Goal: Download file/media

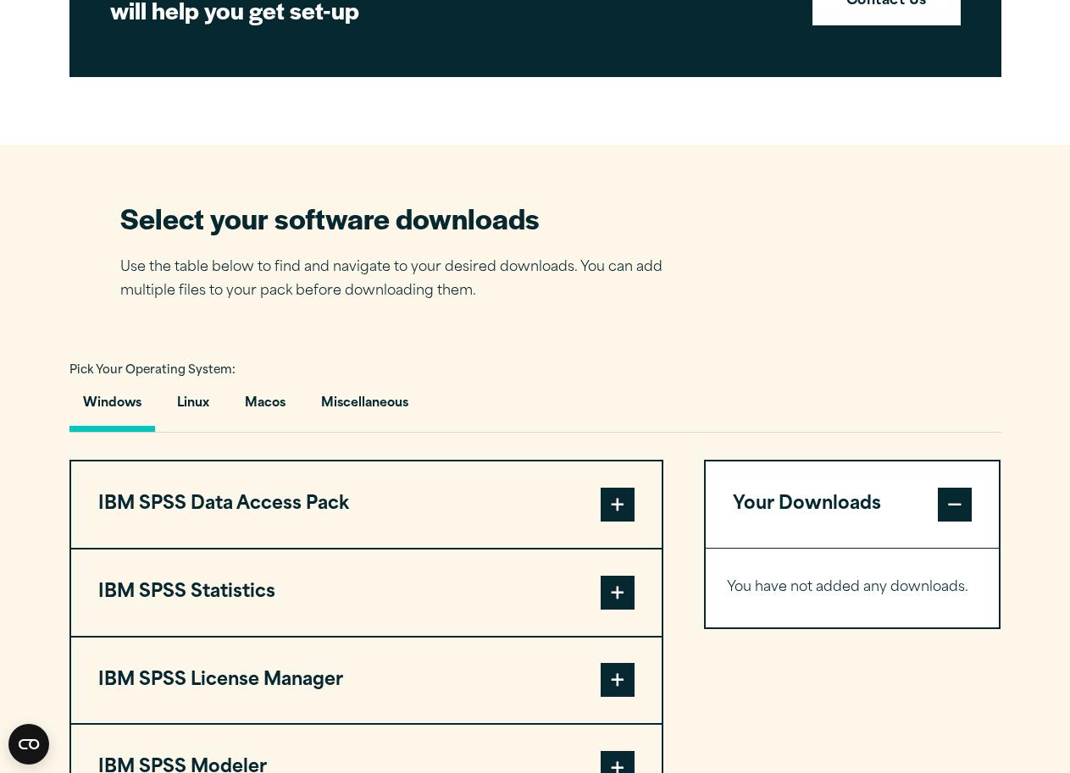
scroll to position [932, 0]
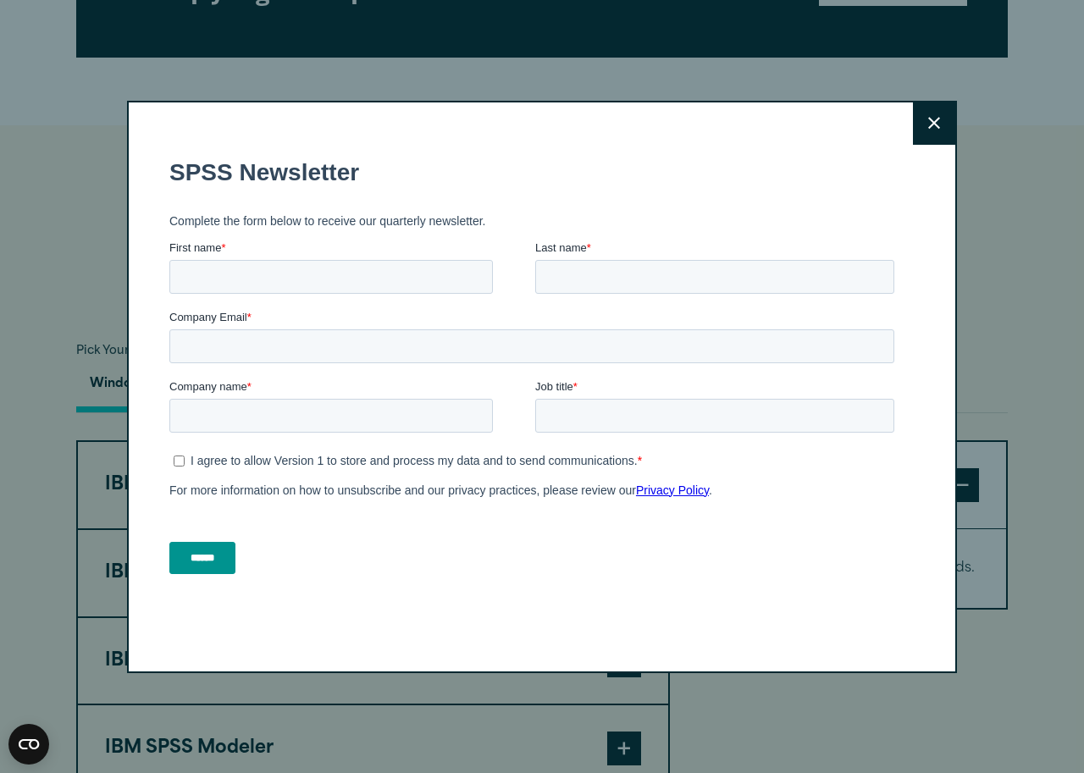
click at [304, 295] on fieldset "First name * Last name *" at bounding box center [535, 273] width 732 height 69
click at [306, 284] on input "First name *" at bounding box center [331, 276] width 324 height 34
type input "*****"
type input "******"
type input "*"
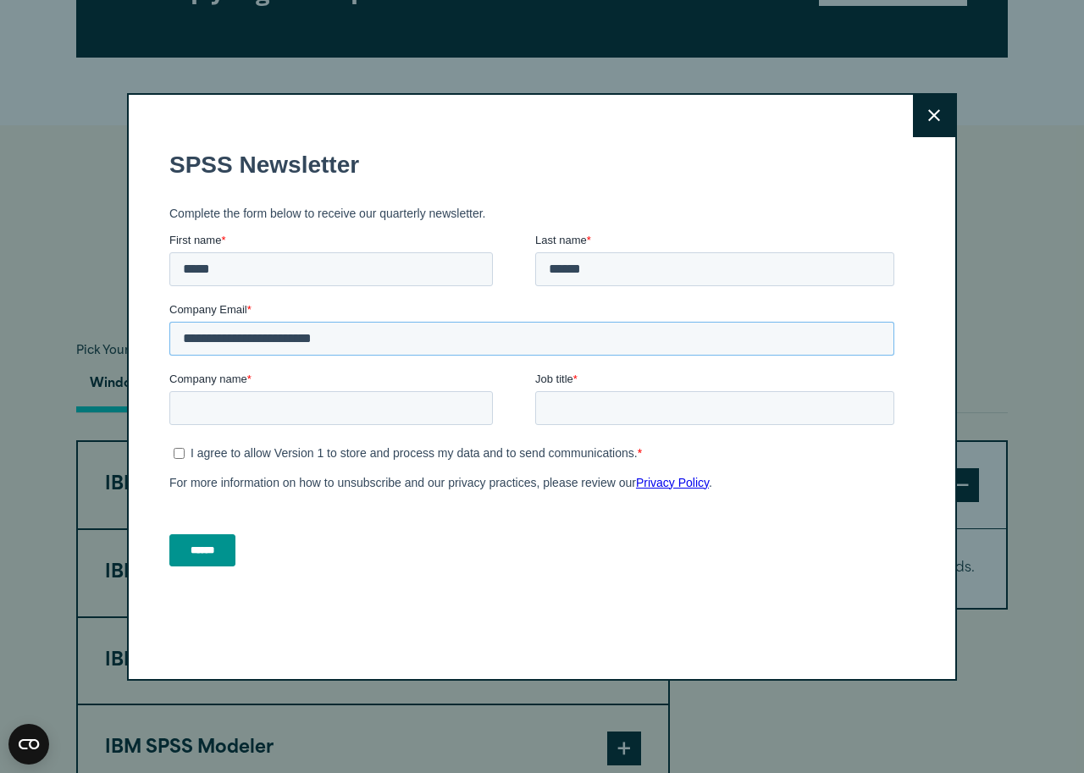
type input "**********"
type input "**"
type input "*******"
click at [208, 546] on input "******" at bounding box center [202, 550] width 66 height 32
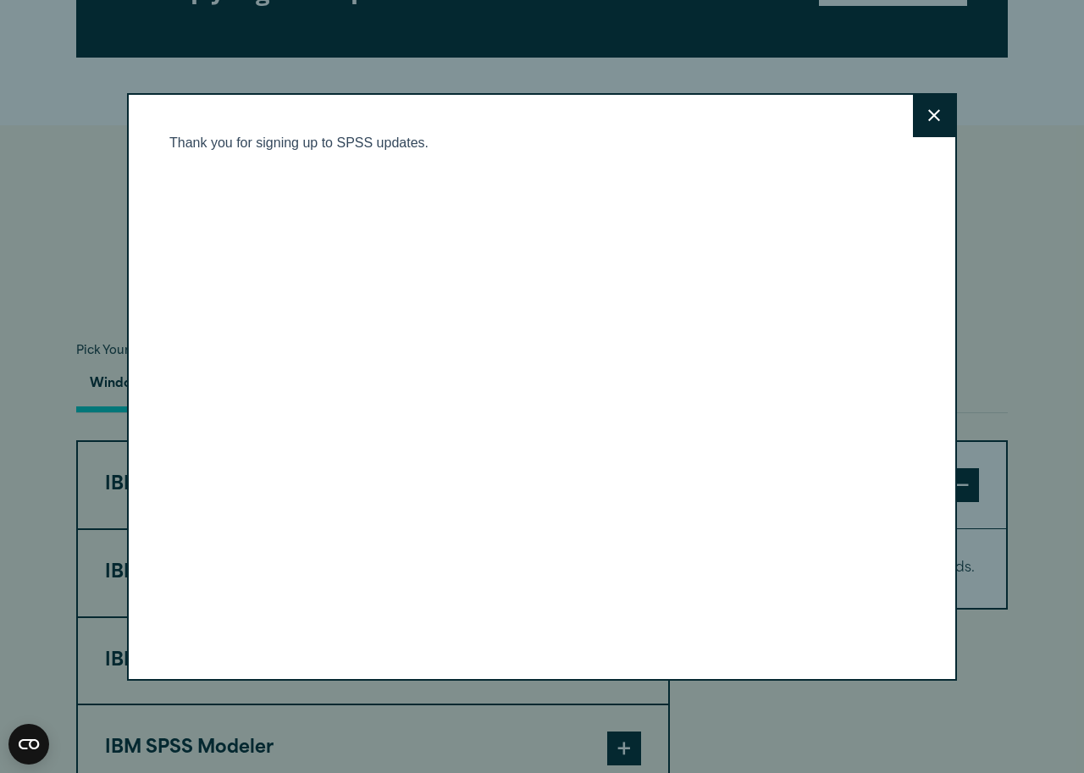
click at [937, 109] on icon at bounding box center [934, 115] width 12 height 13
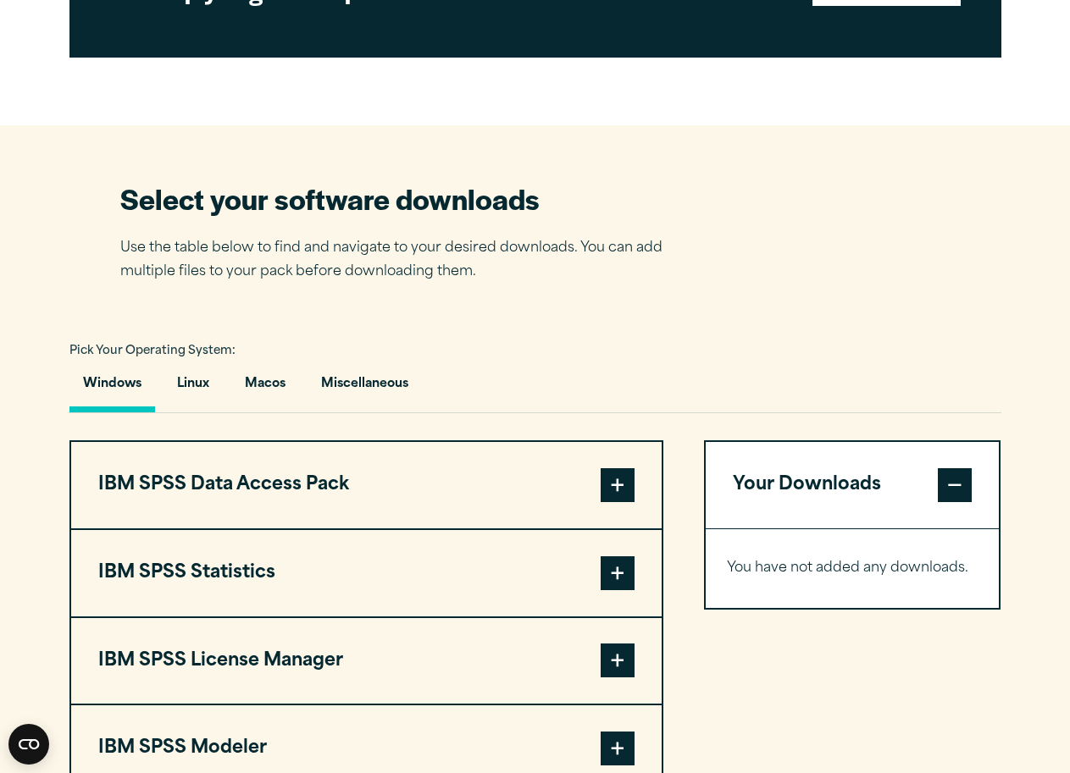
scroll to position [1016, 0]
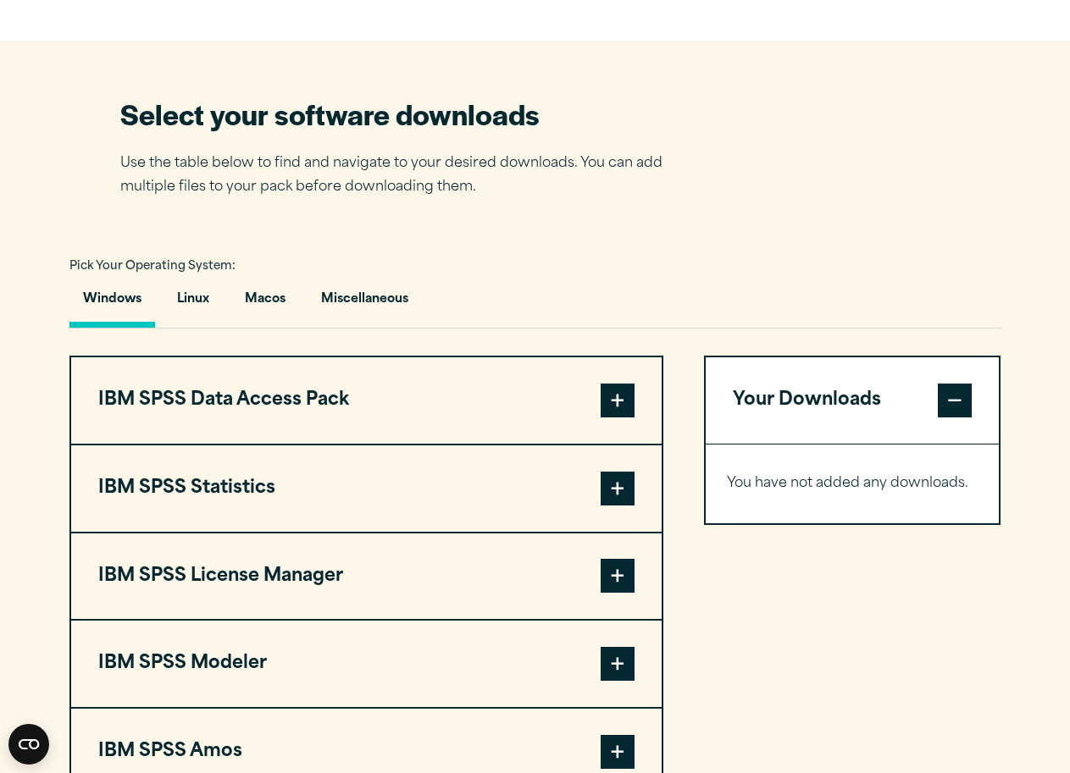
click at [948, 396] on span at bounding box center [955, 401] width 34 height 34
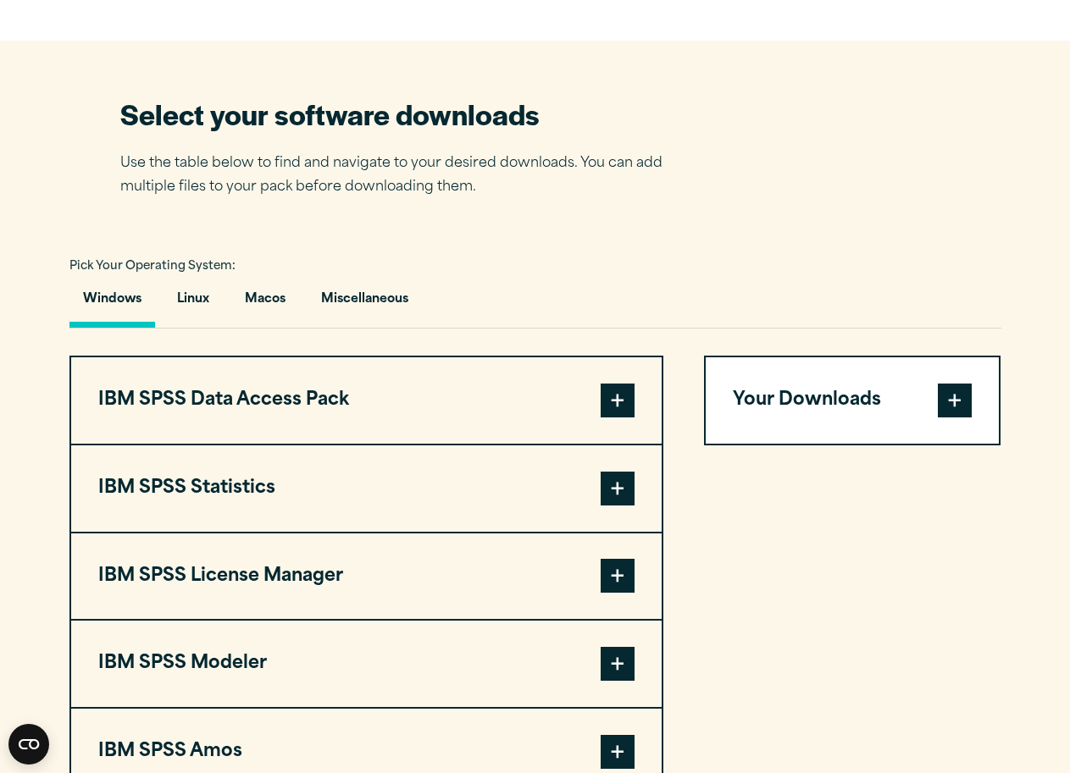
click at [948, 396] on span at bounding box center [955, 401] width 34 height 34
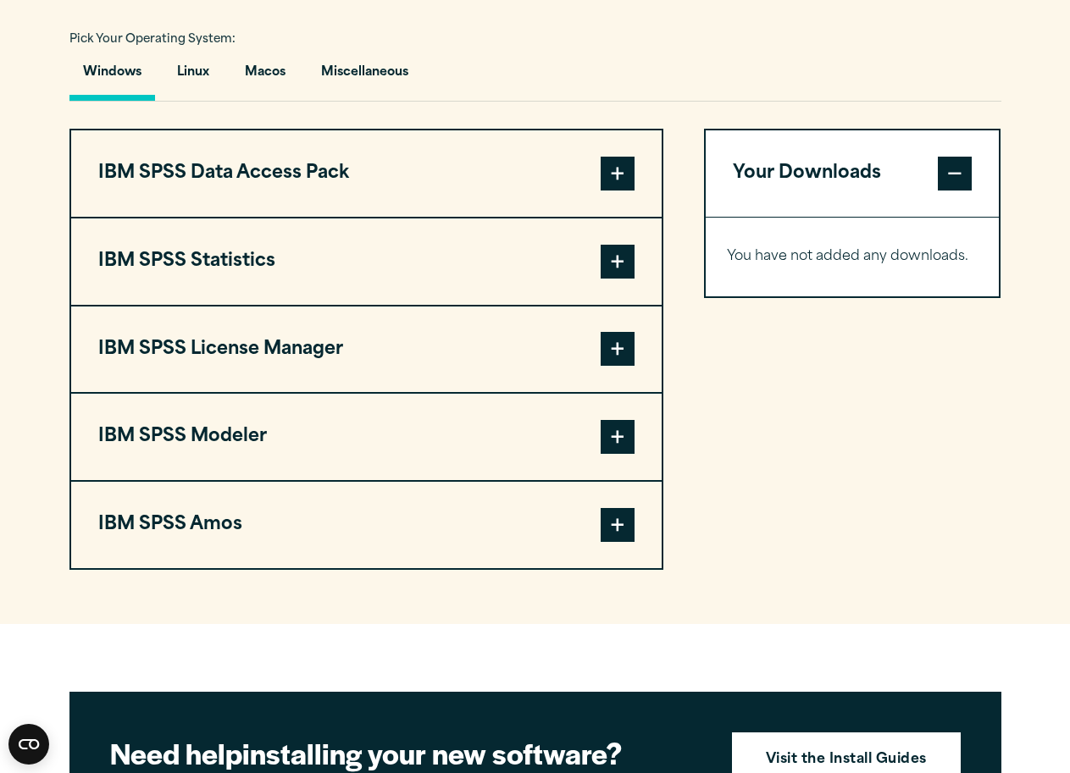
scroll to position [1186, 0]
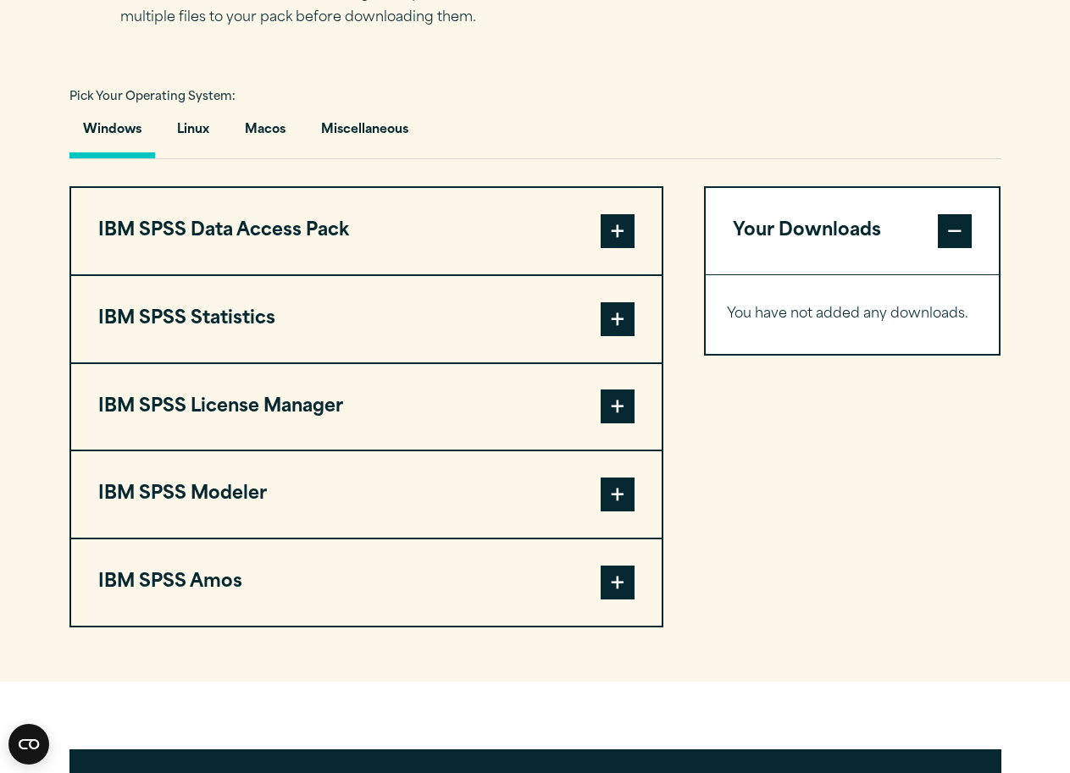
click at [609, 232] on span at bounding box center [618, 231] width 34 height 34
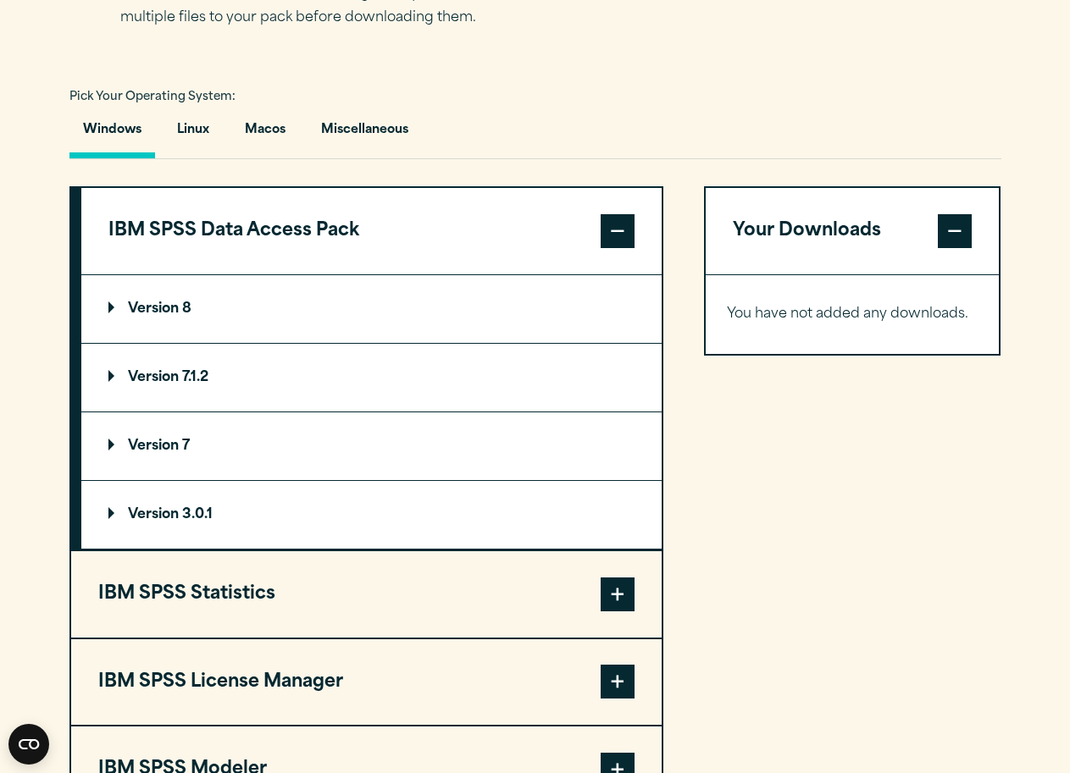
click at [609, 232] on span at bounding box center [618, 231] width 34 height 34
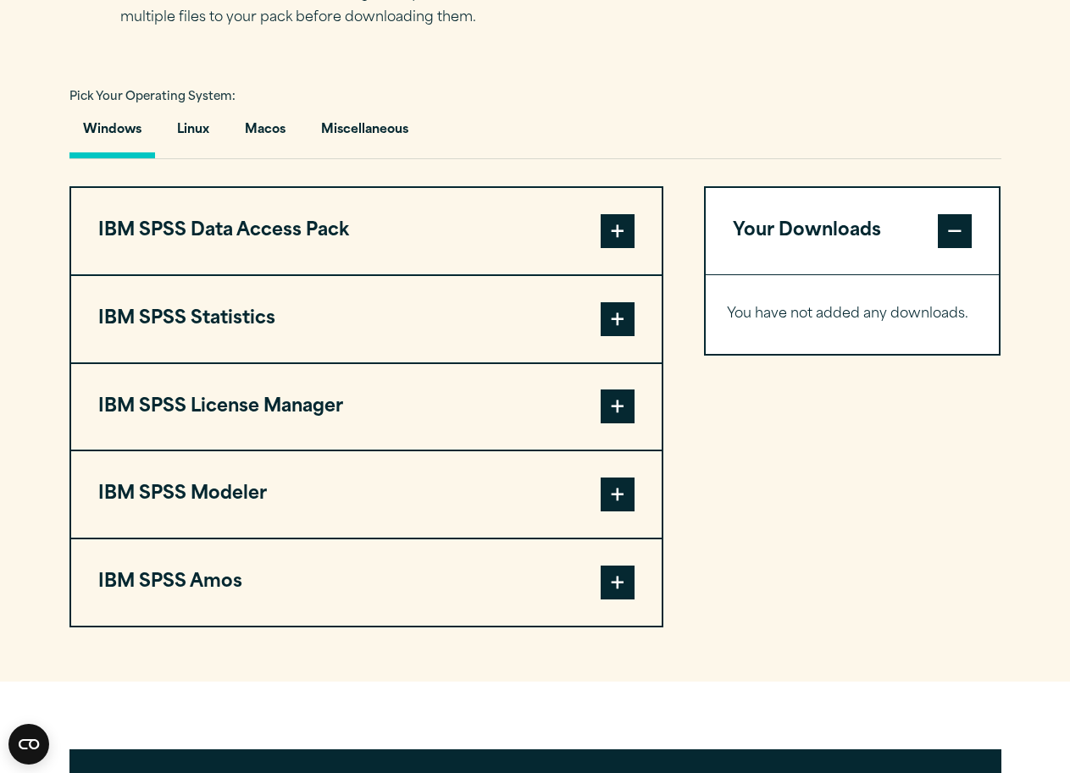
click at [612, 319] on span at bounding box center [618, 319] width 34 height 34
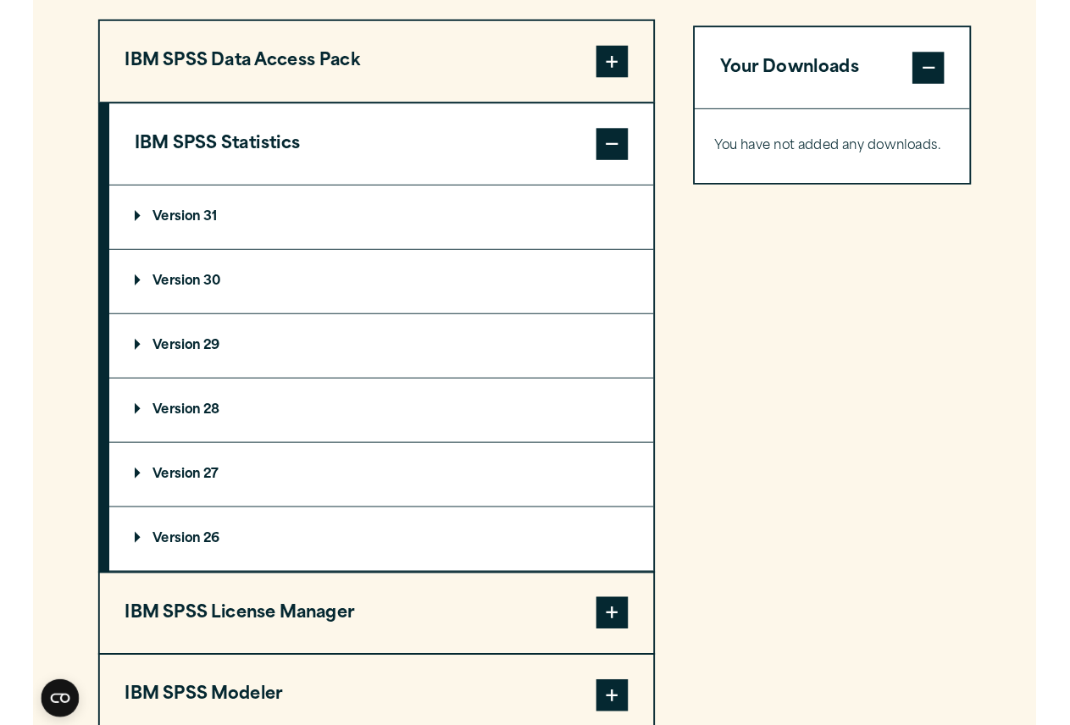
scroll to position [1355, 0]
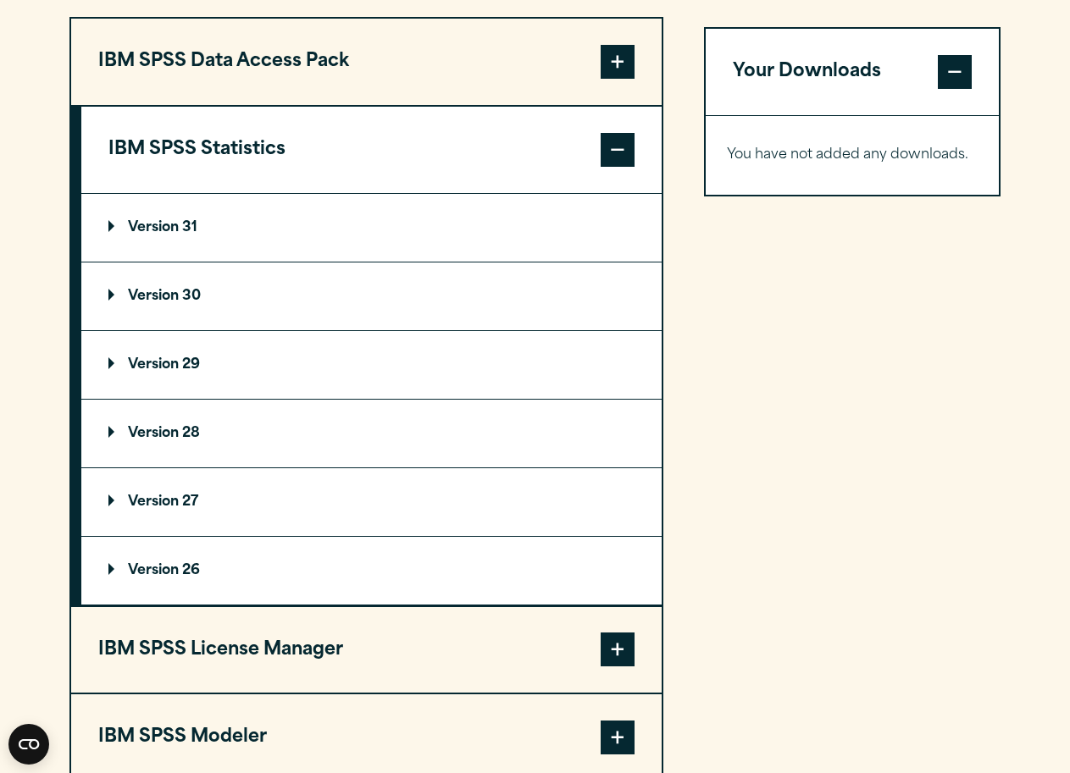
click at [115, 227] on p "Version 31" at bounding box center [152, 228] width 89 height 14
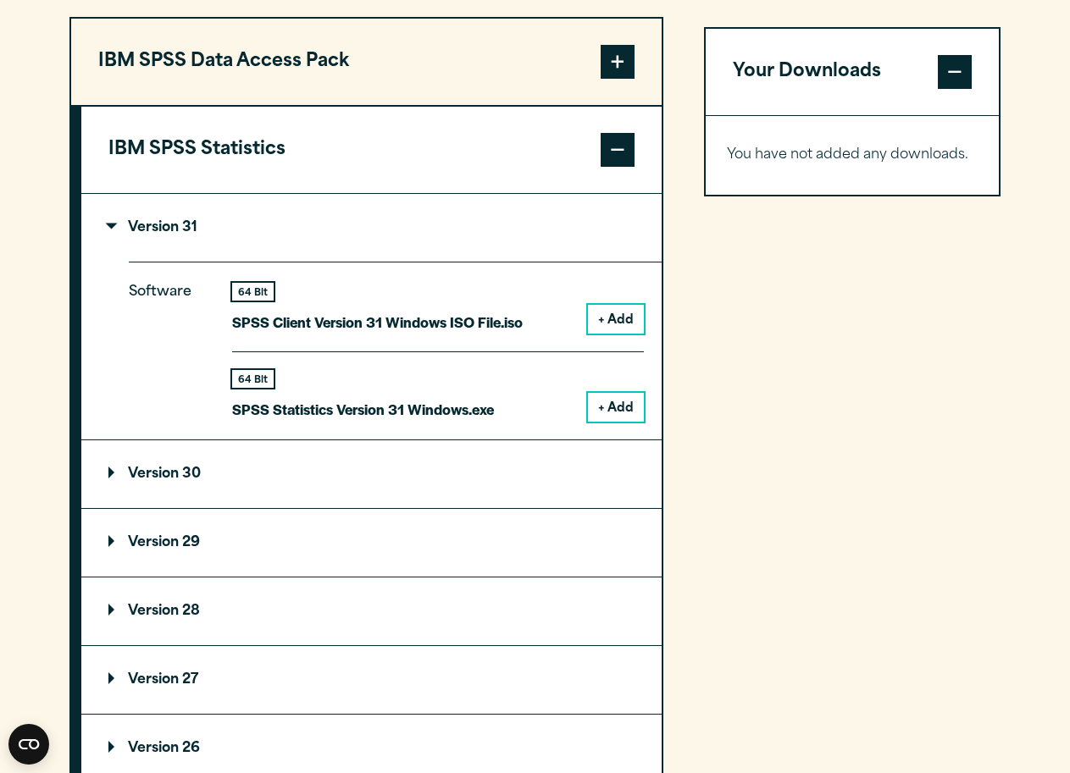
click at [235, 367] on div "64 Bit SPSS Statistics Version 31 Windows.exe + Add" at bounding box center [438, 387] width 412 height 70
click at [240, 383] on div "64 Bit" at bounding box center [253, 379] width 42 height 18
click at [631, 335] on div "64 Bit SPSS Client Version 31 Windows ISO File.iso + Add" at bounding box center [438, 317] width 412 height 69
click at [633, 323] on button "+ Add" at bounding box center [616, 319] width 56 height 29
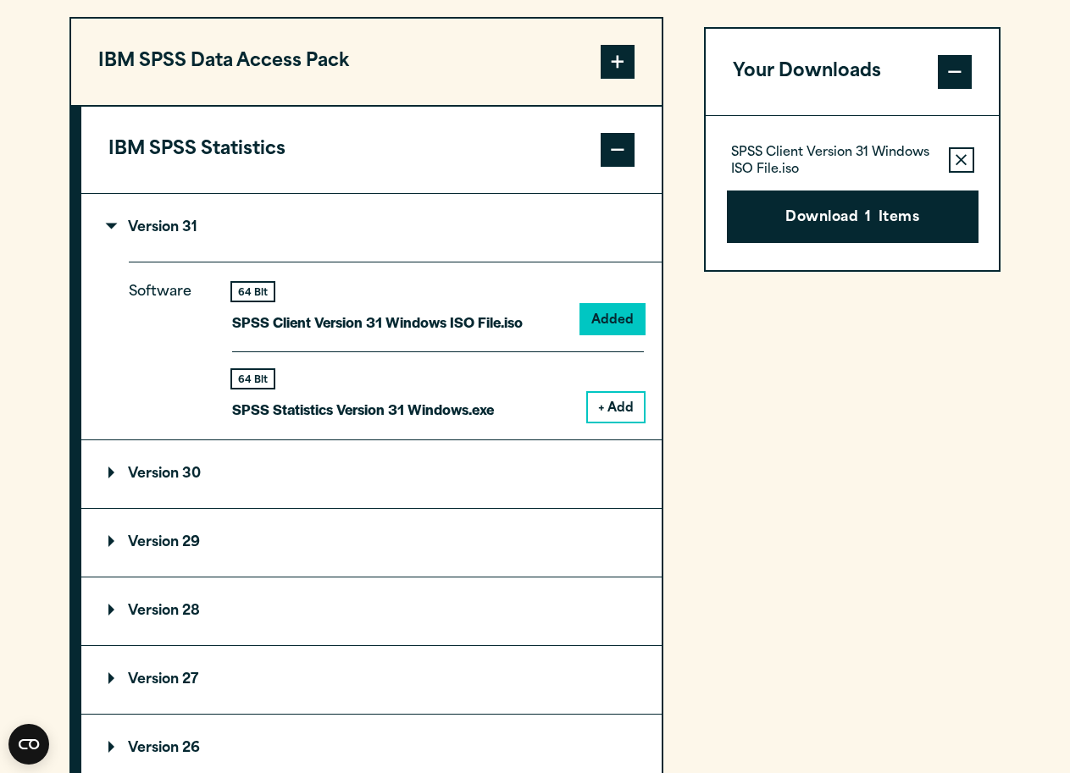
click at [609, 402] on button "+ Add" at bounding box center [616, 407] width 56 height 29
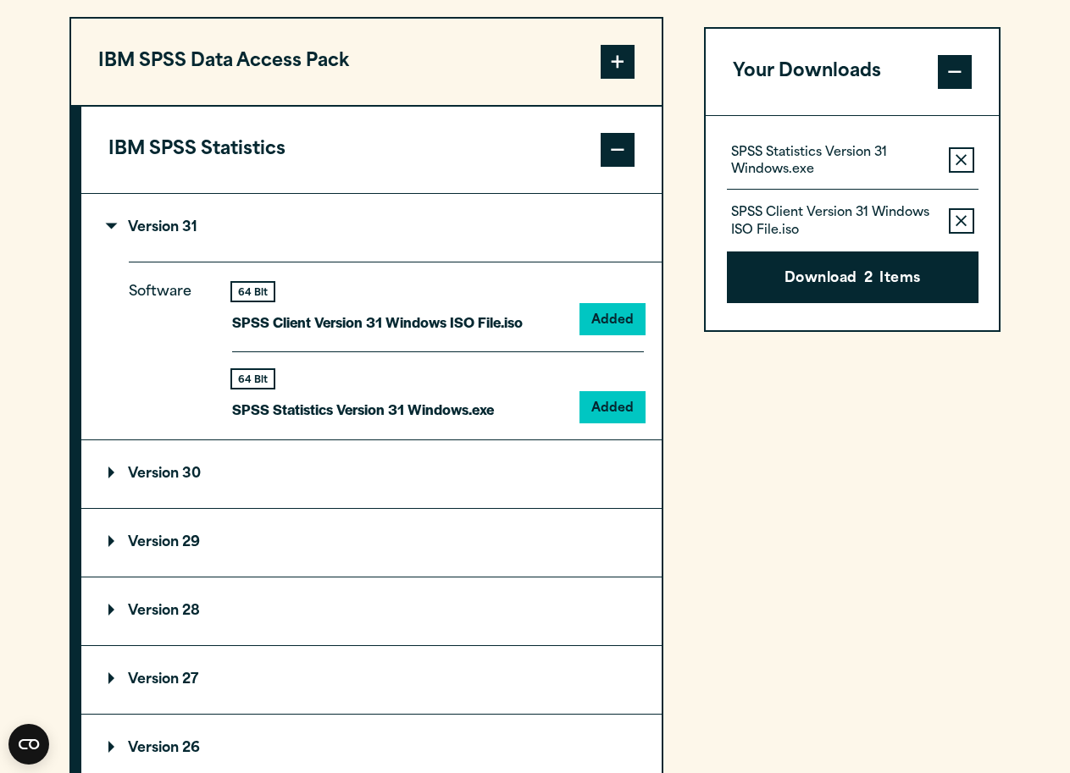
click at [850, 284] on button "Download 2 Items" at bounding box center [853, 278] width 252 height 53
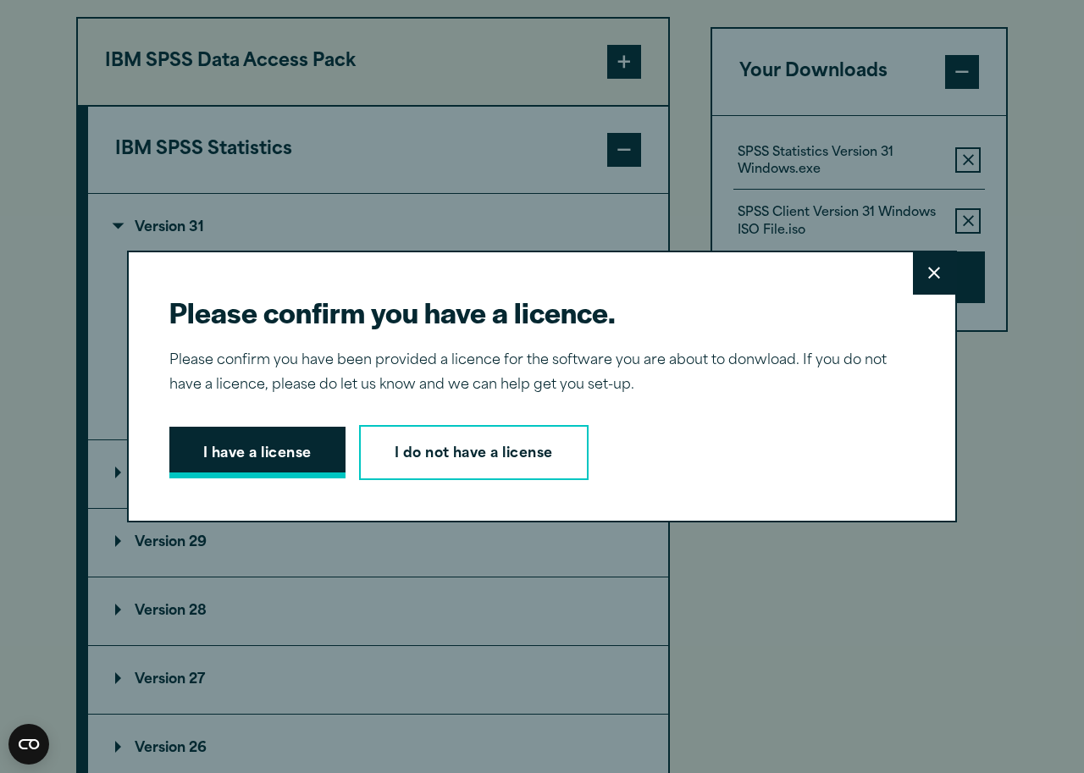
click at [301, 459] on button "I have a license" at bounding box center [257, 453] width 176 height 53
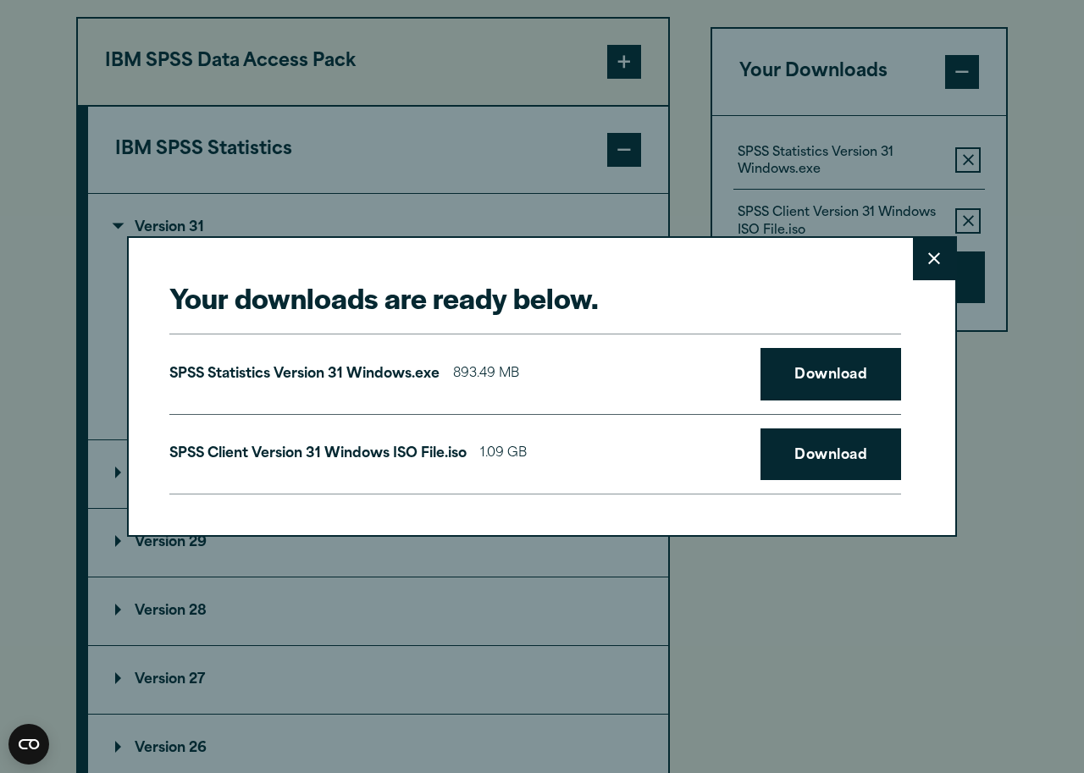
click at [935, 269] on button "Close" at bounding box center [934, 259] width 42 height 42
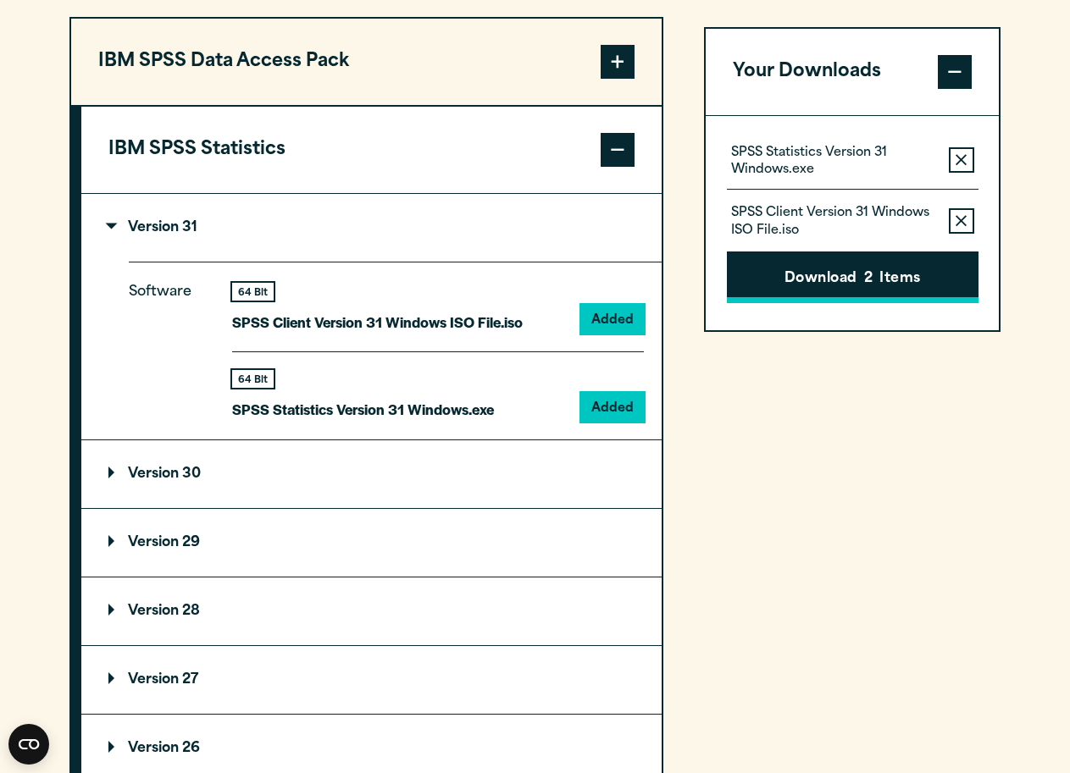
click at [871, 274] on span "2" at bounding box center [868, 280] width 8 height 22
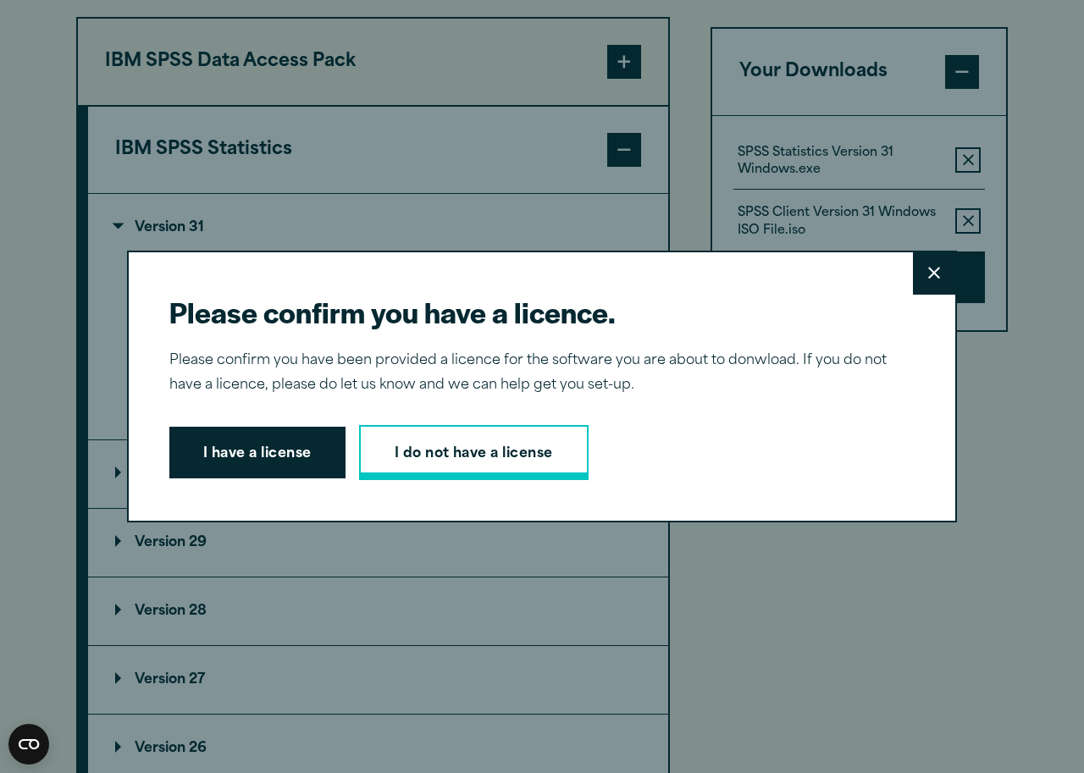
click at [449, 462] on link "I do not have a license" at bounding box center [474, 453] width 230 height 56
click at [285, 455] on button "I have a license" at bounding box center [257, 453] width 176 height 53
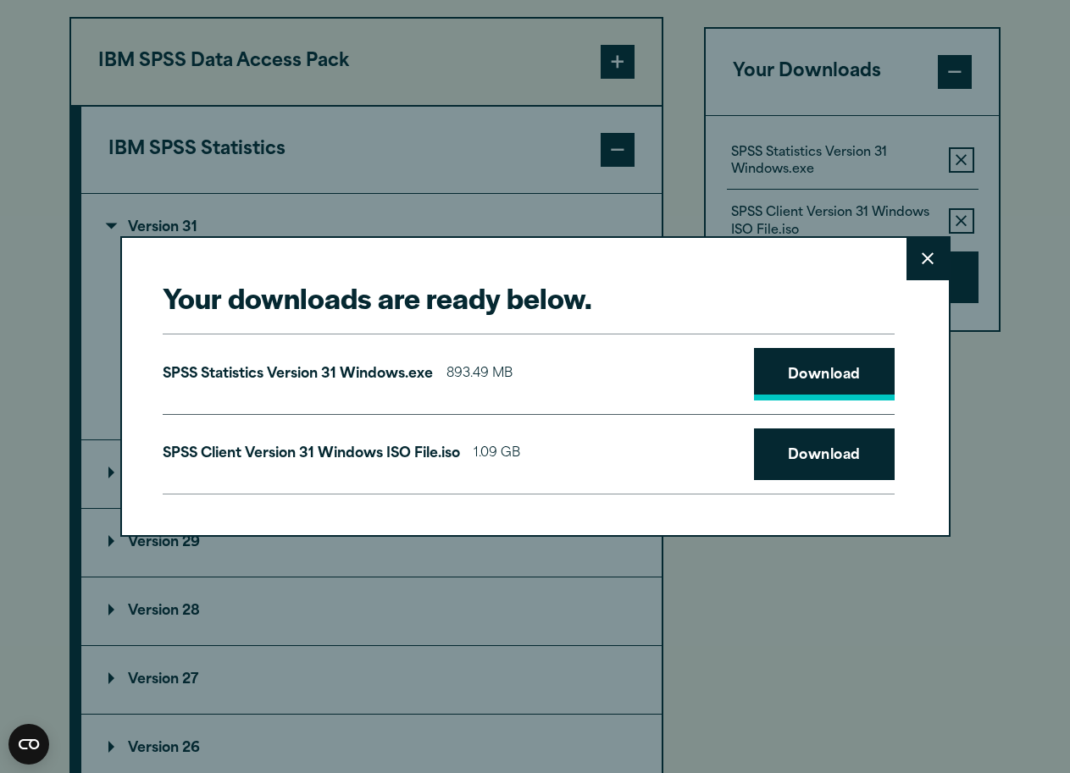
click at [803, 374] on link "Download" at bounding box center [824, 374] width 141 height 53
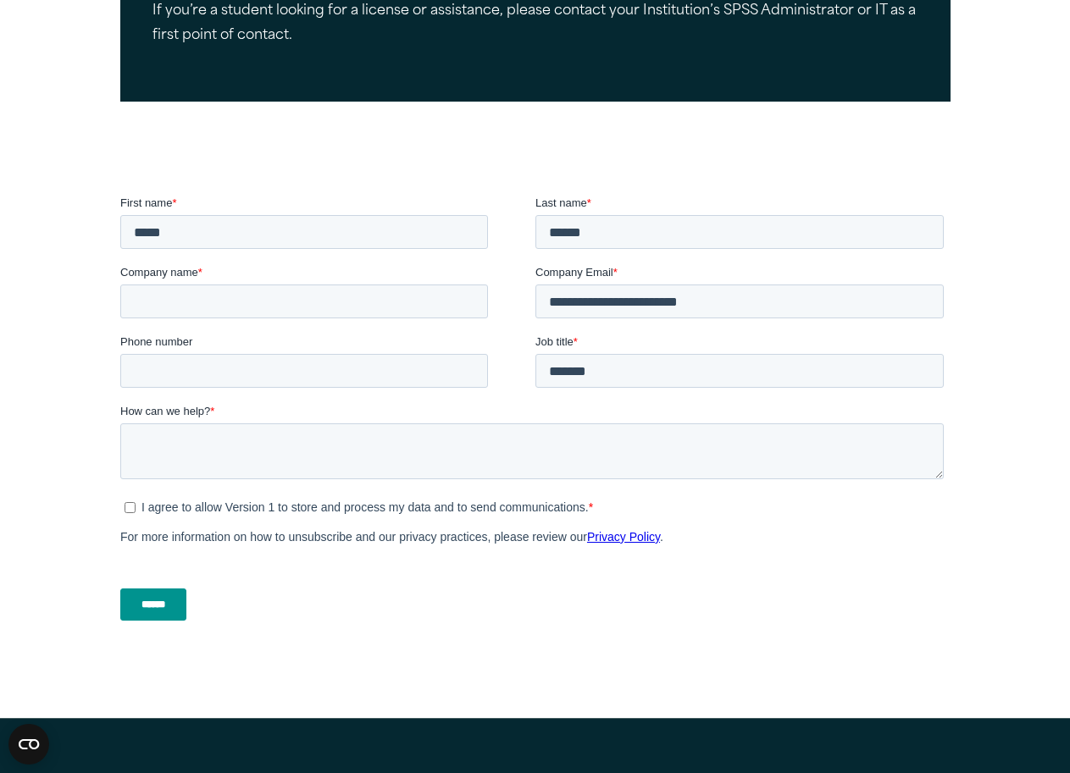
scroll to position [424, 0]
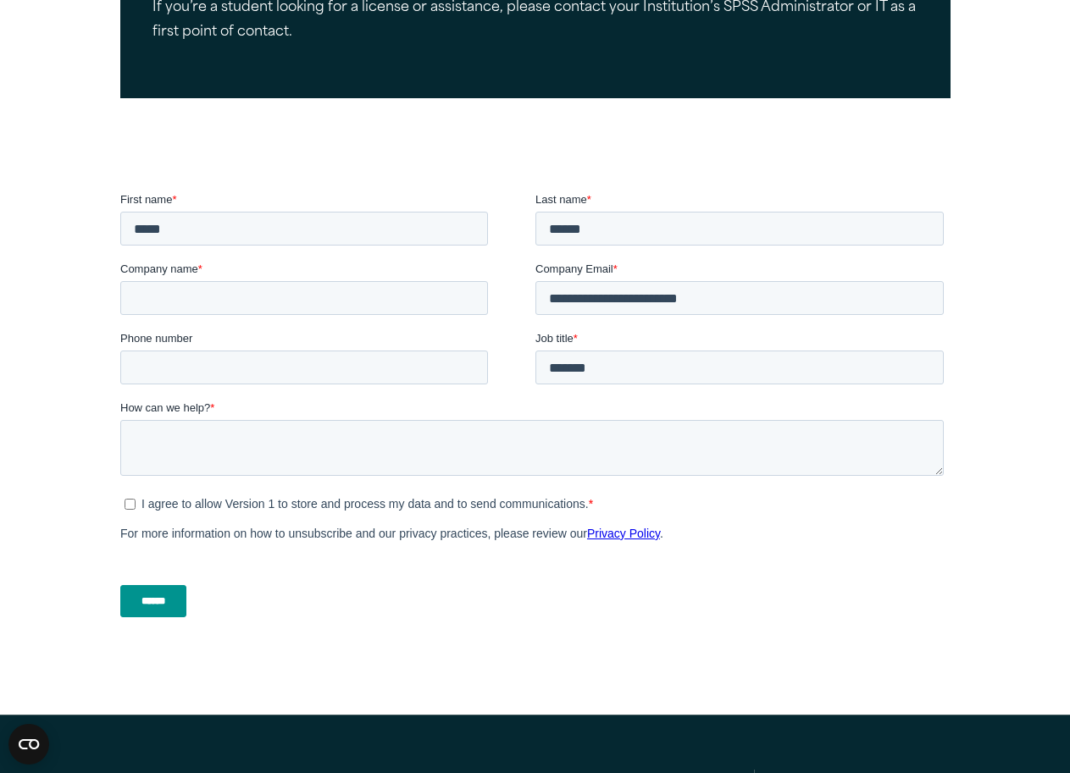
click at [186, 605] on input "******" at bounding box center [152, 601] width 66 height 32
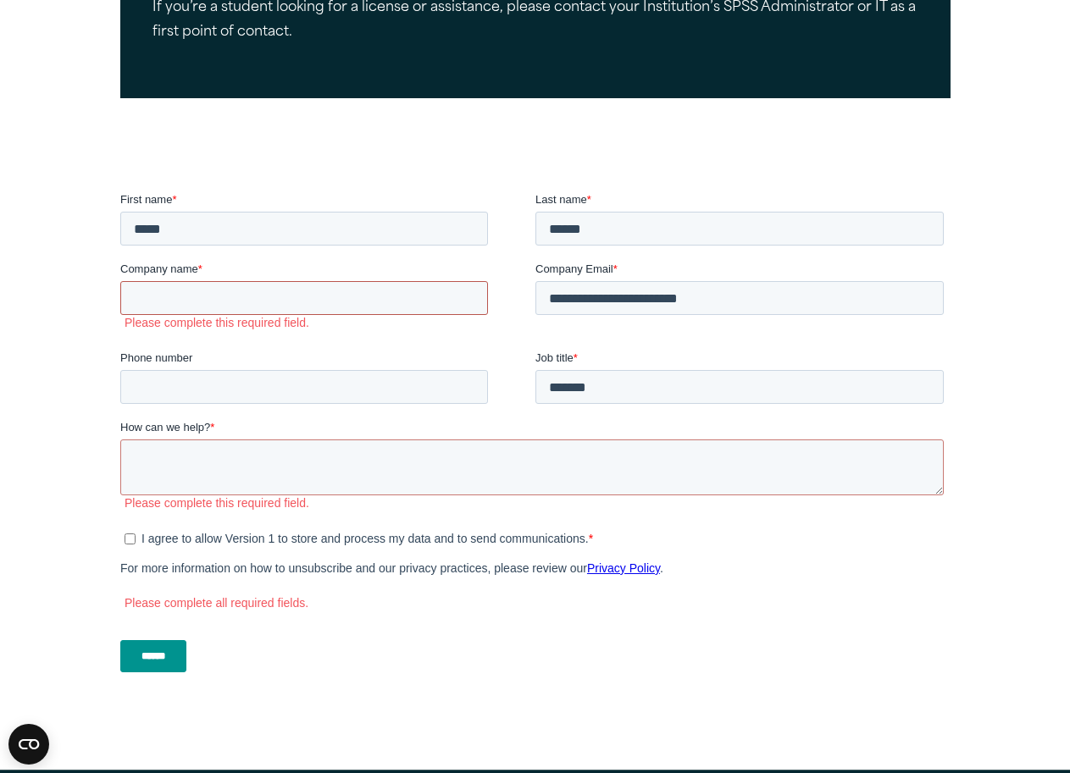
click at [249, 296] on input "Company name *" at bounding box center [303, 298] width 368 height 34
type input "**"
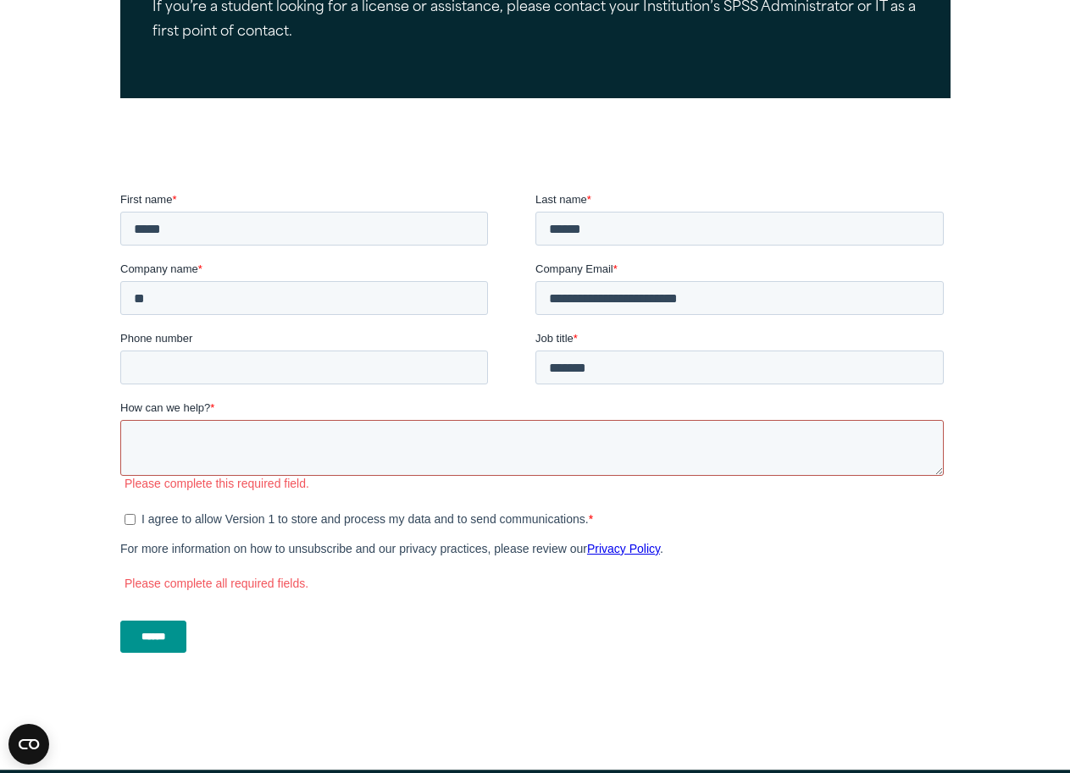
click at [249, 448] on textarea "How can we help? *" at bounding box center [530, 448] width 823 height 56
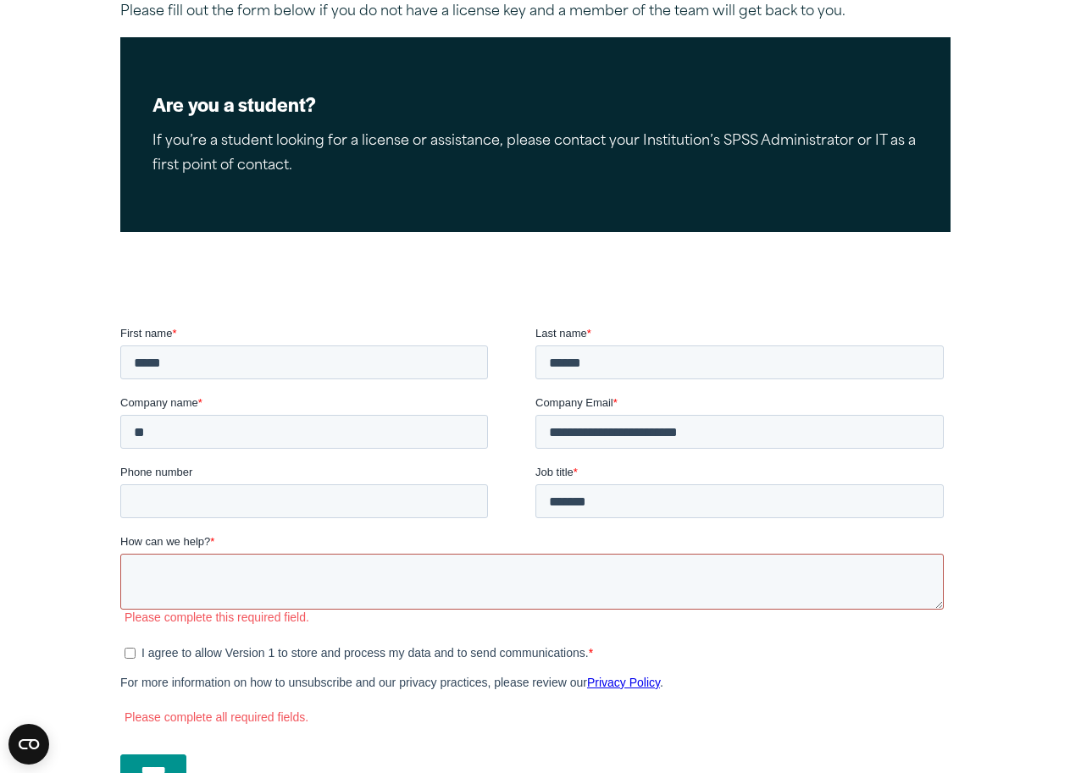
scroll to position [85, 0]
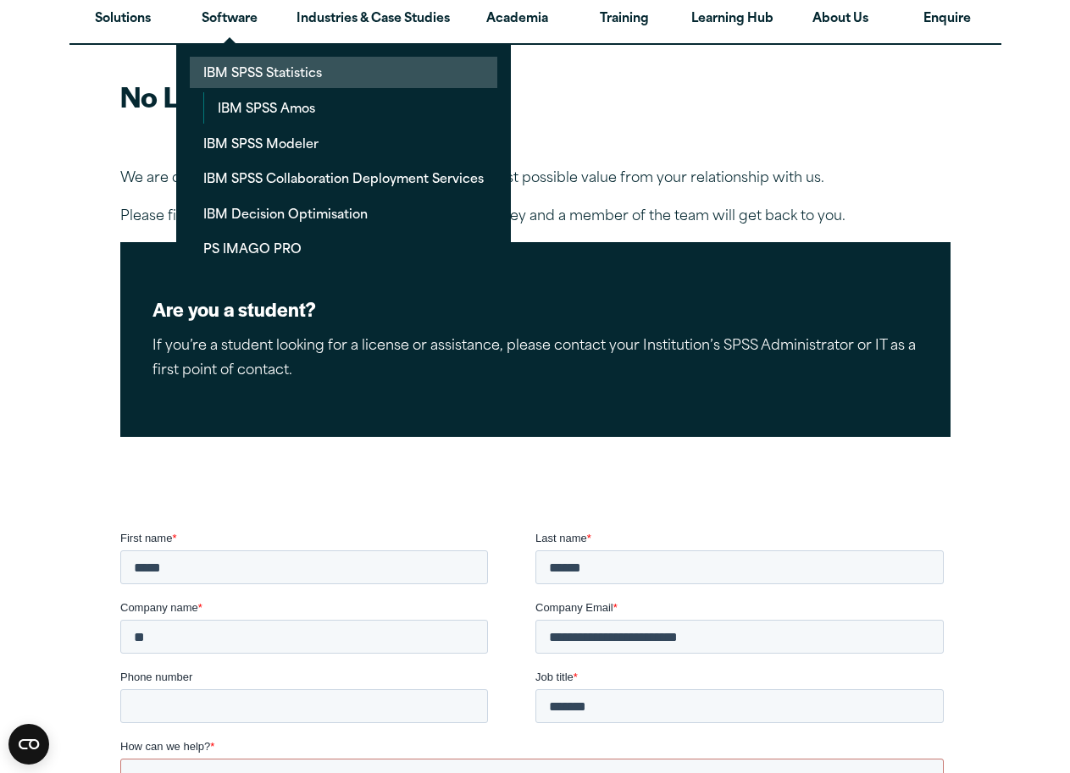
click at [278, 64] on link "IBM SPSS Statistics" at bounding box center [343, 72] width 307 height 31
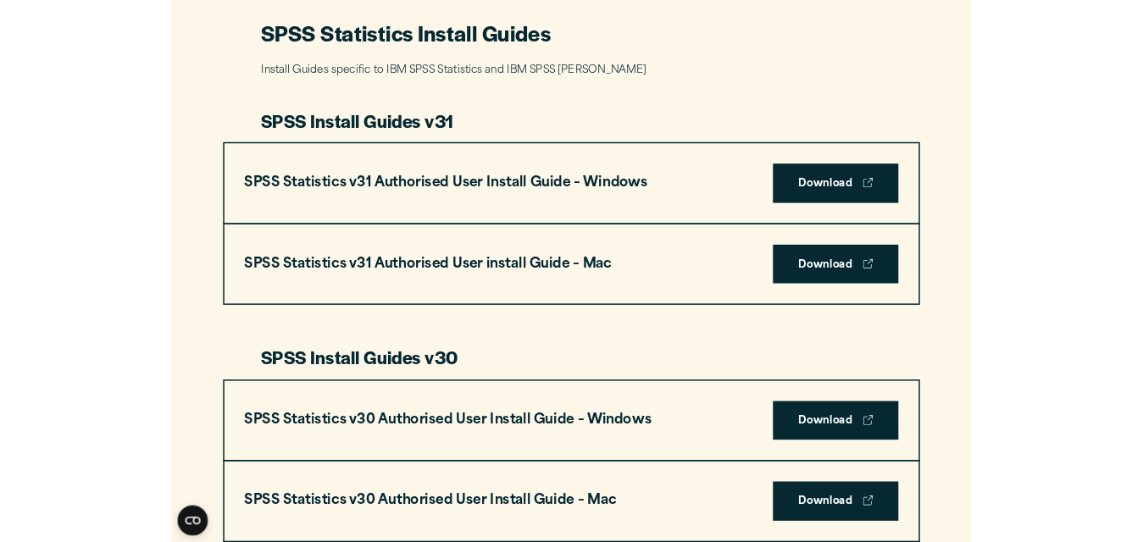
scroll to position [678, 0]
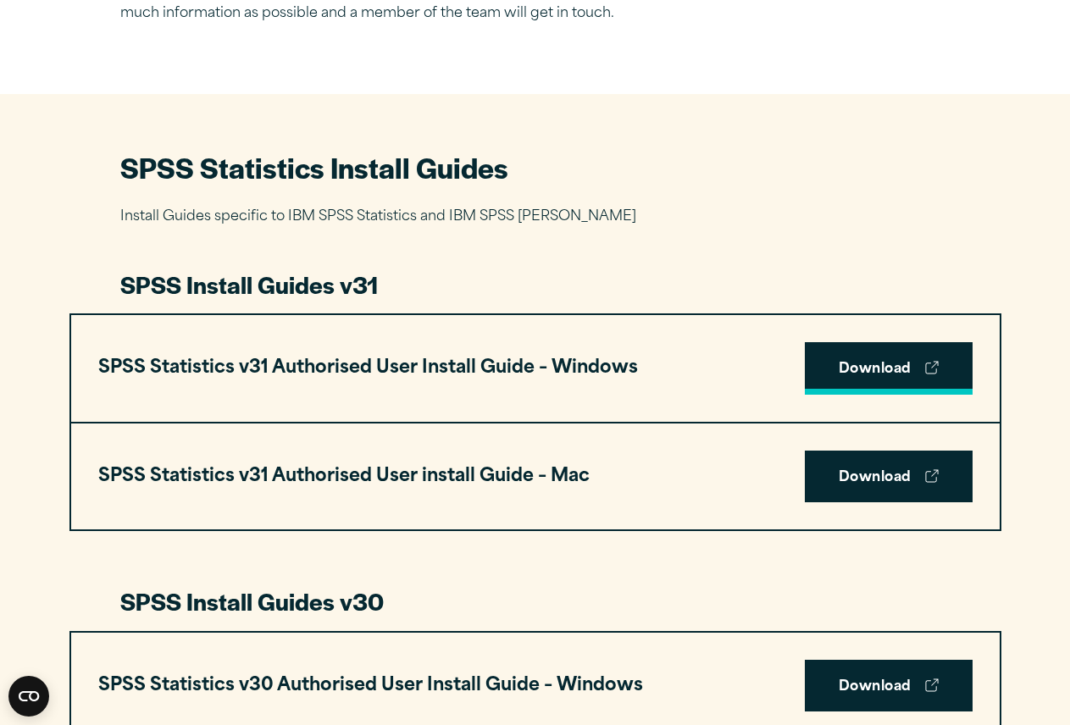
click at [884, 363] on link "Download" at bounding box center [889, 368] width 168 height 53
